Goal: Task Accomplishment & Management: Manage account settings

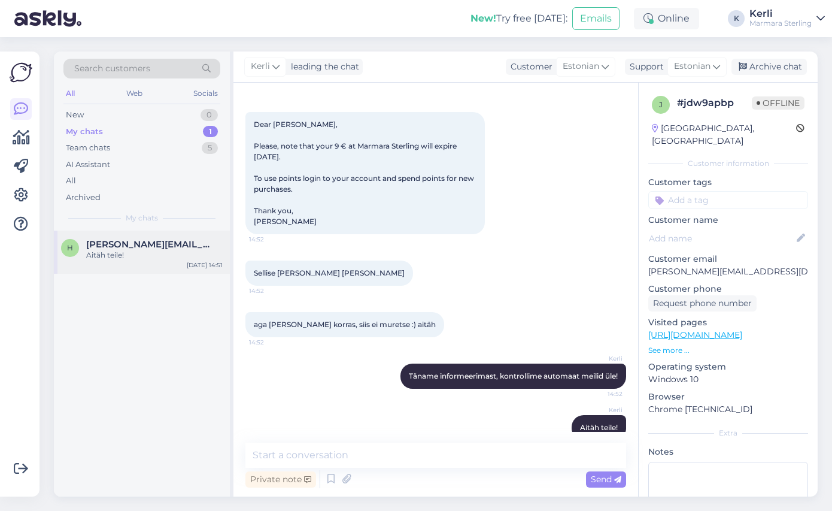
click at [168, 250] on div "Aitäh teile!" at bounding box center [154, 255] width 136 height 11
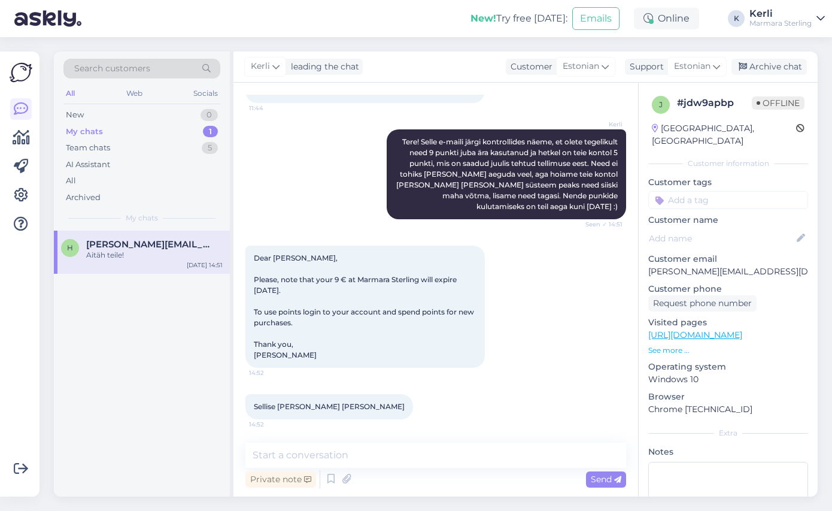
scroll to position [2324, 0]
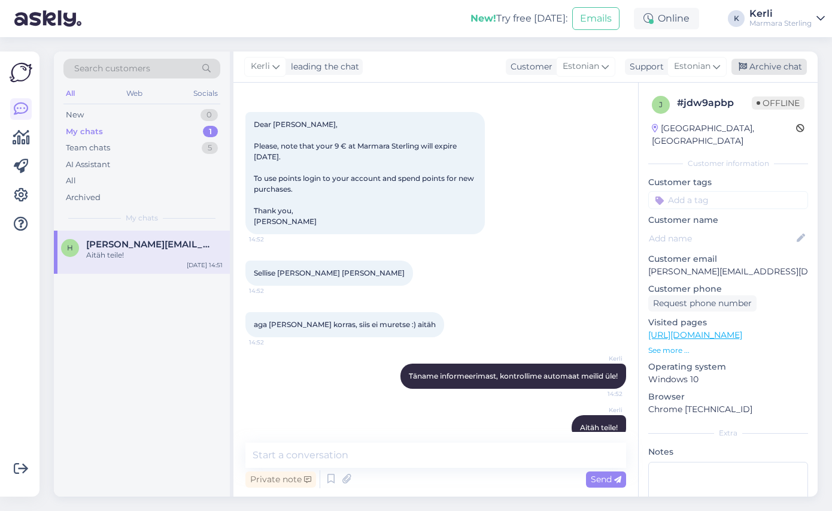
click at [765, 63] on div "Archive chat" at bounding box center [768, 67] width 75 height 16
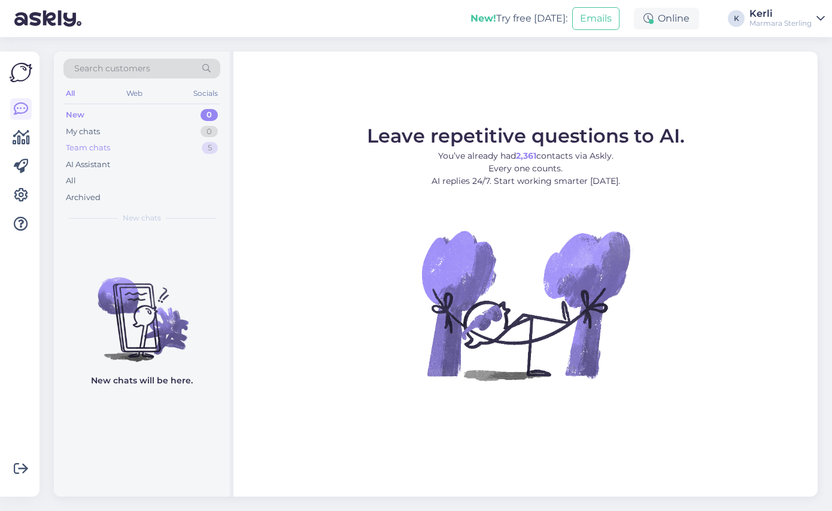
click at [154, 147] on div "Team chats 5" at bounding box center [141, 147] width 157 height 17
